Goal: Browse casually

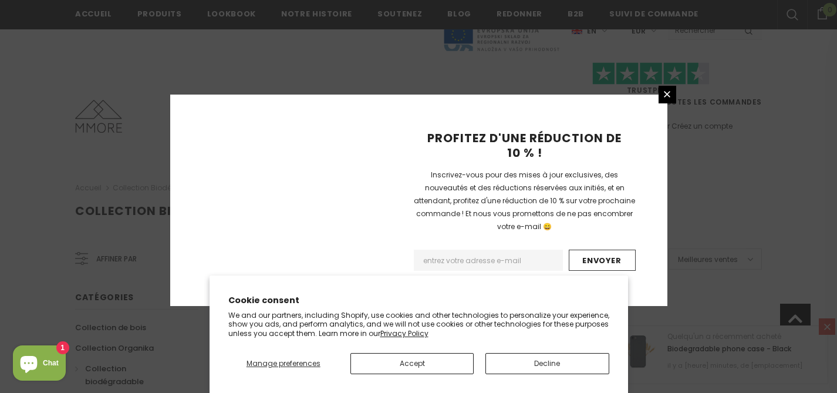
scroll to position [839, 0]
